Goal: Navigation & Orientation: Find specific page/section

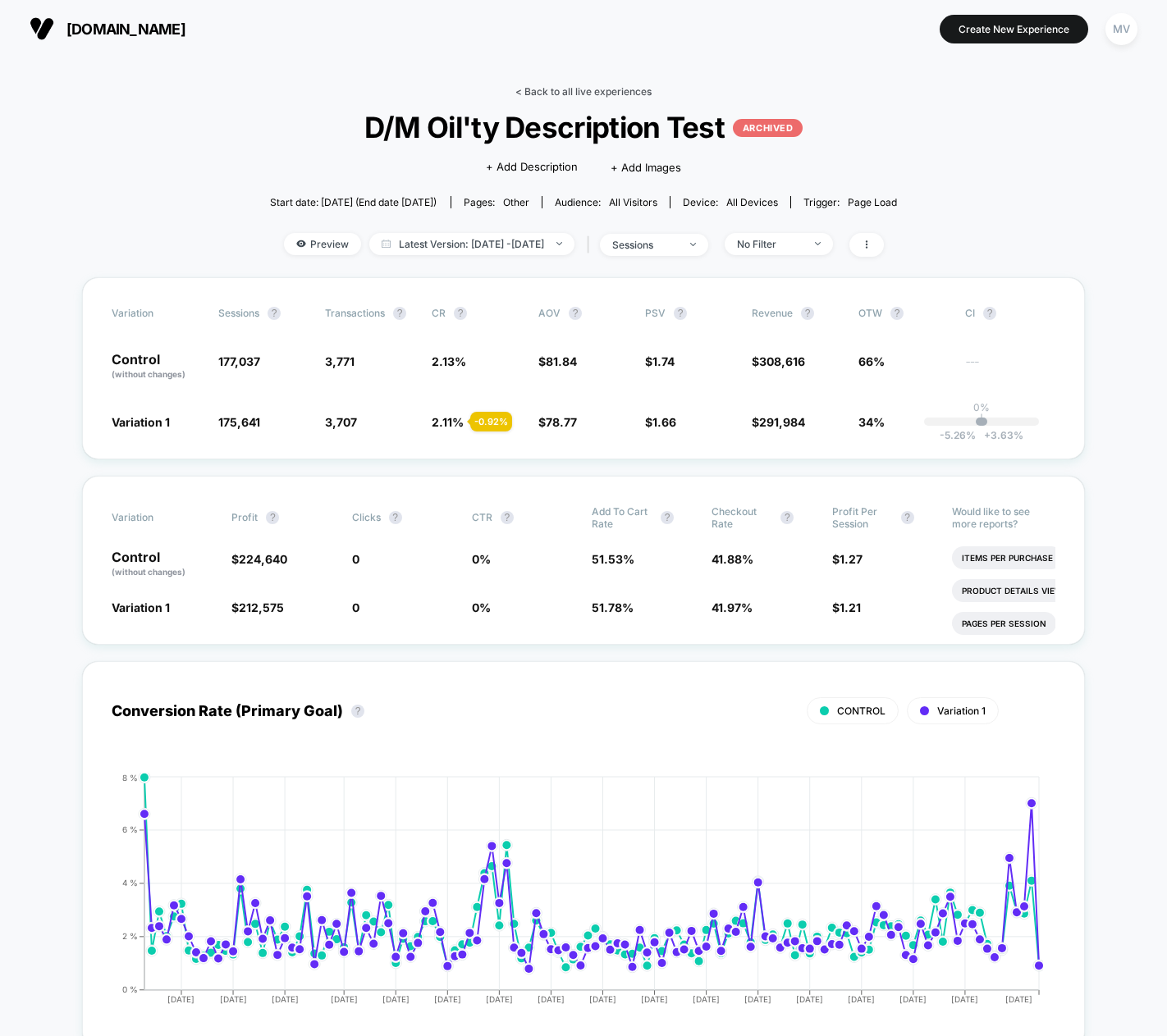
click at [519, 92] on link "< Back to all live experiences" at bounding box center [584, 91] width 137 height 13
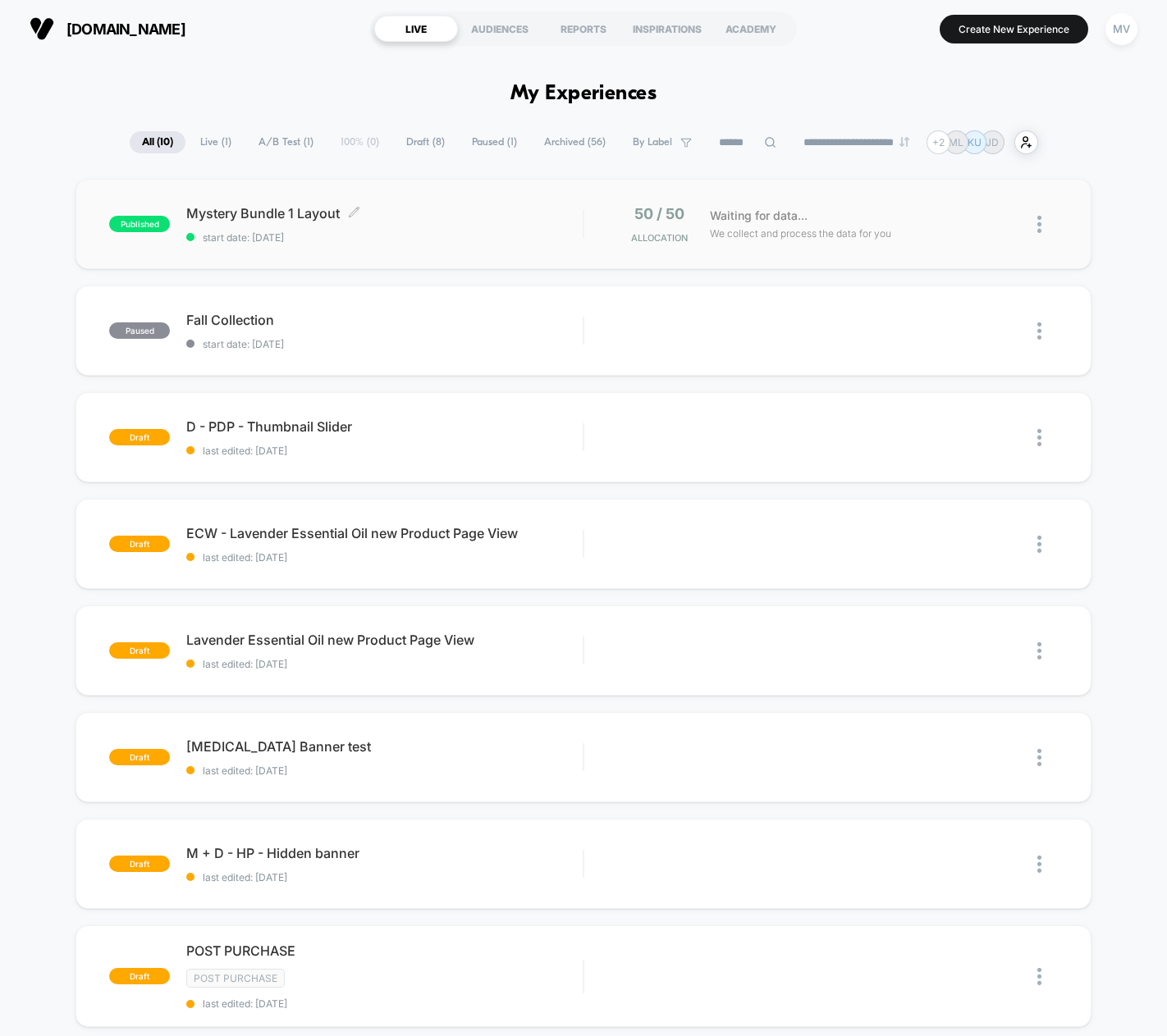
click at [476, 227] on div "Mystery Bundle 1 Layout Click to edit experience details Click to edit experien…" at bounding box center [385, 224] width 396 height 39
